Goal: Task Accomplishment & Management: Manage account settings

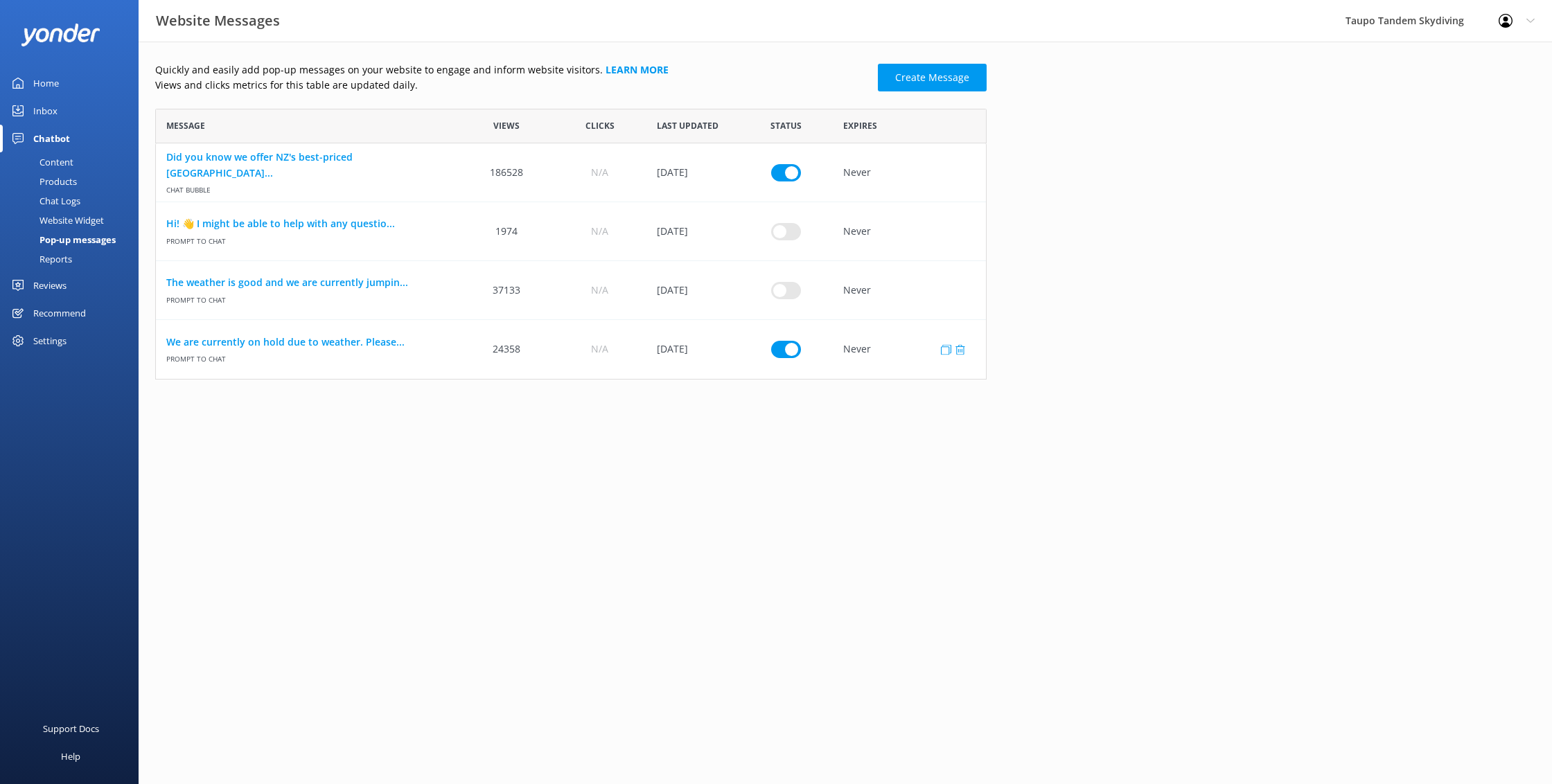
scroll to position [271, 832]
click at [787, 350] on input "row" at bounding box center [786, 349] width 30 height 18
checkbox input "false"
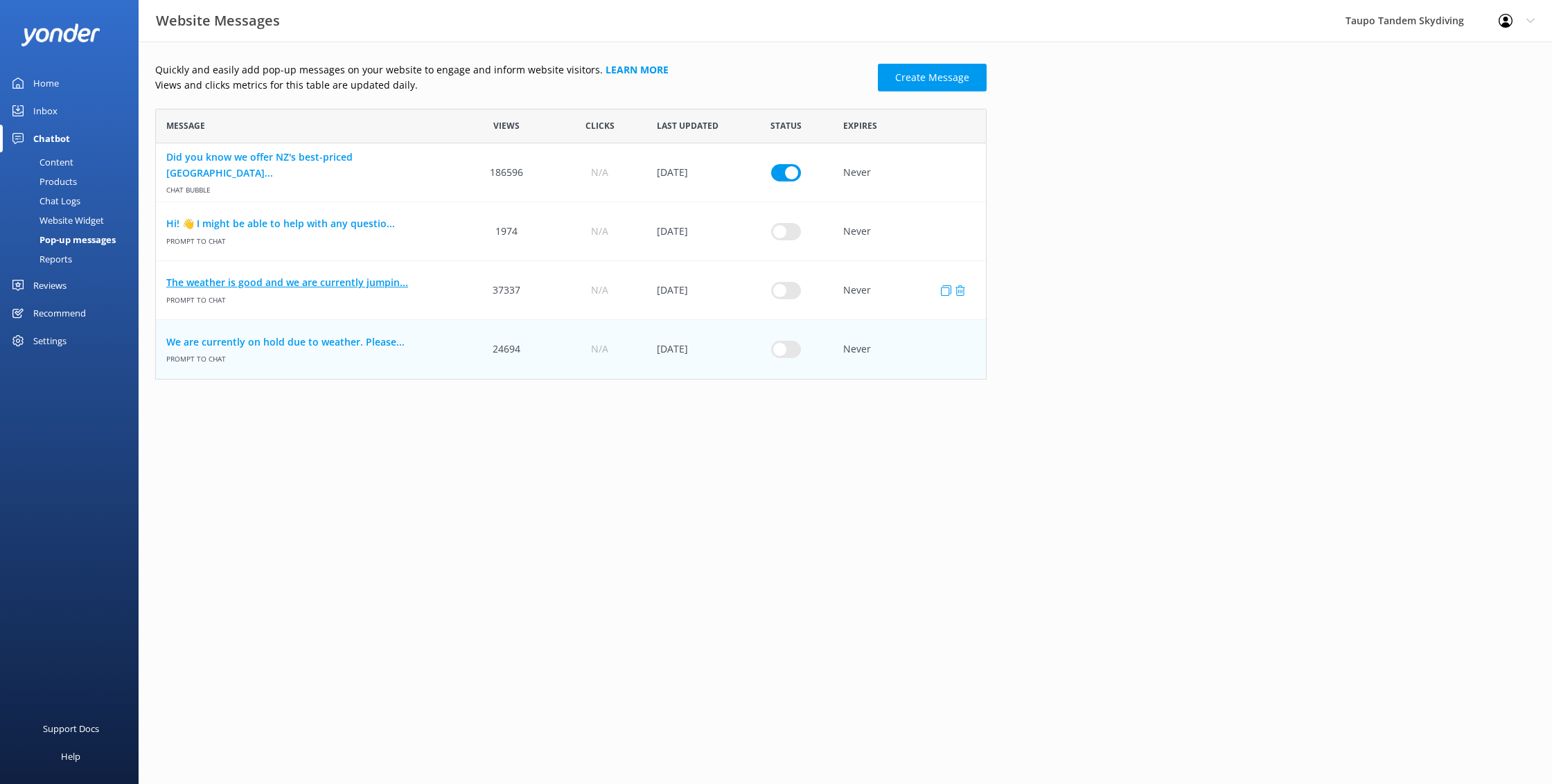
click at [359, 283] on link "The weather is good and we are currently jumpin..." at bounding box center [308, 283] width 283 height 15
